Goal: Register for event/course

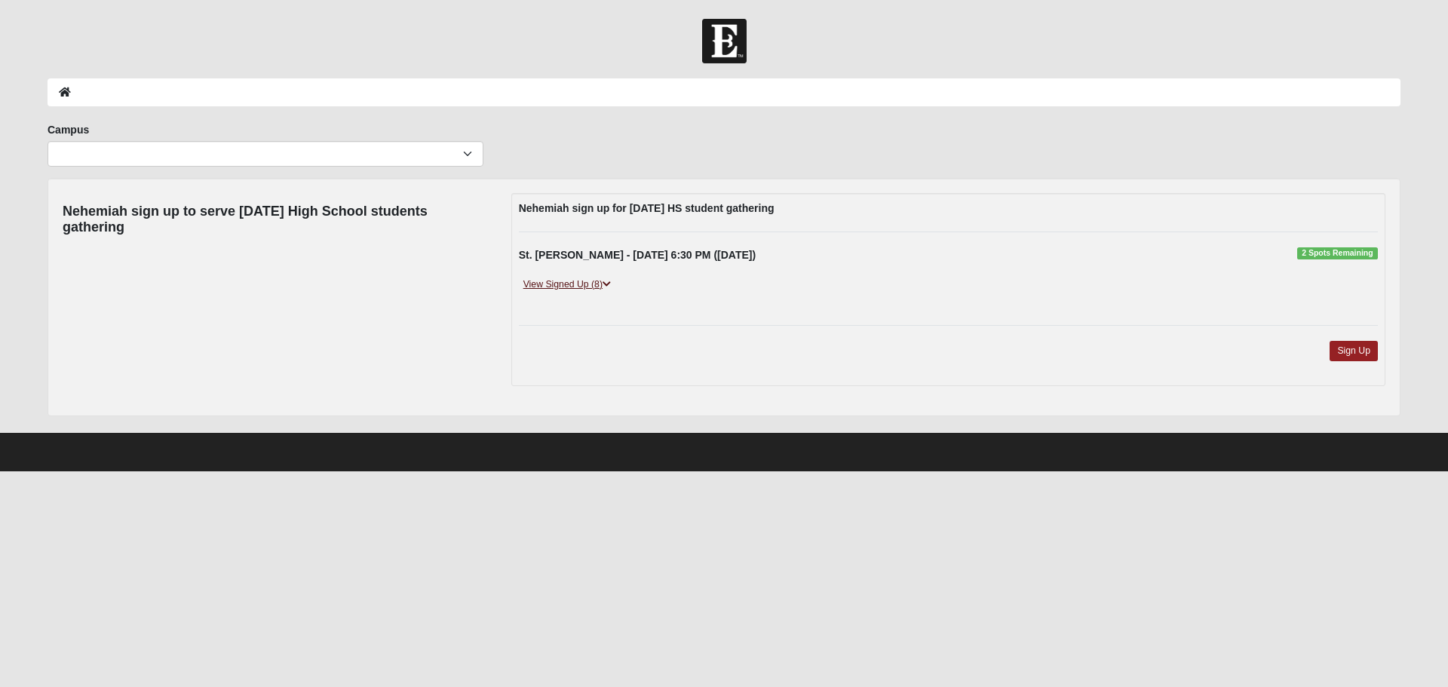
click at [576, 287] on link "View Signed Up (8)" at bounding box center [567, 285] width 97 height 16
click at [578, 288] on link "View Signed Up (5)" at bounding box center [567, 285] width 97 height 16
